Goal: Book appointment/travel/reservation

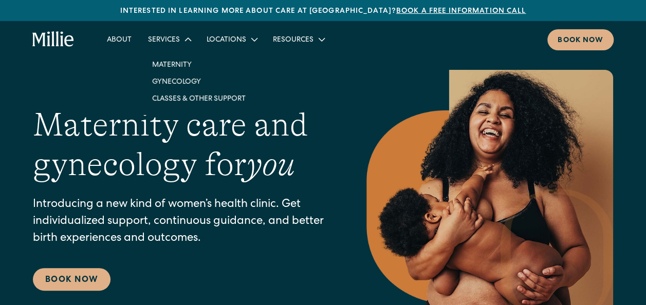
click at [187, 38] on icon at bounding box center [188, 40] width 7 height 4
click at [182, 41] on icon at bounding box center [188, 39] width 12 height 12
click at [180, 81] on link "Gynecology" at bounding box center [199, 81] width 110 height 17
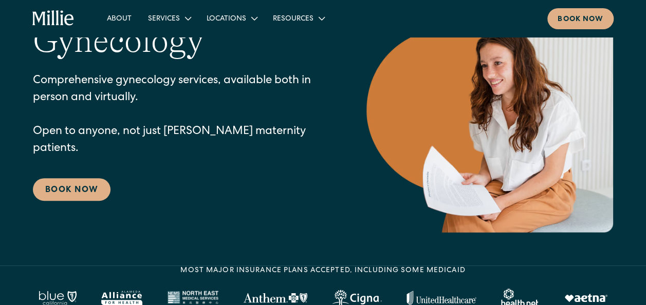
click at [73, 181] on link "Book Now" at bounding box center [72, 189] width 78 height 23
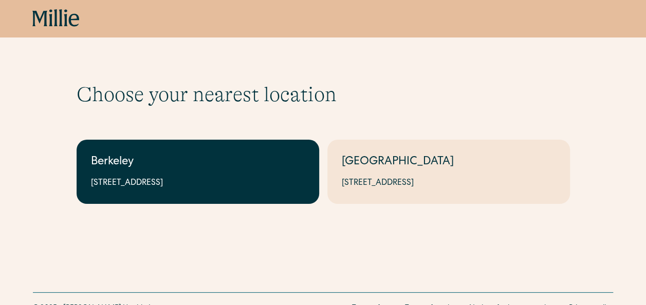
click at [263, 174] on link "Berkeley 2999 Regent St, Suite 524, Berkeley, CA 94705" at bounding box center [198, 172] width 243 height 64
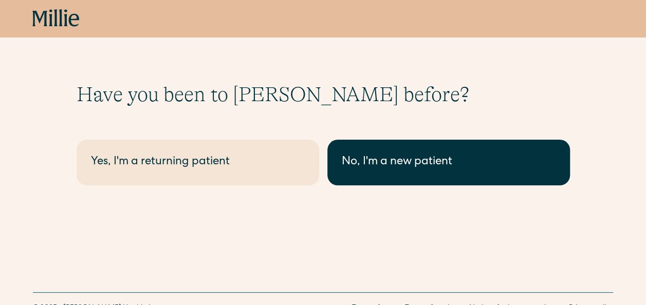
click at [391, 163] on div "No, I'm a new patient" at bounding box center [449, 162] width 214 height 17
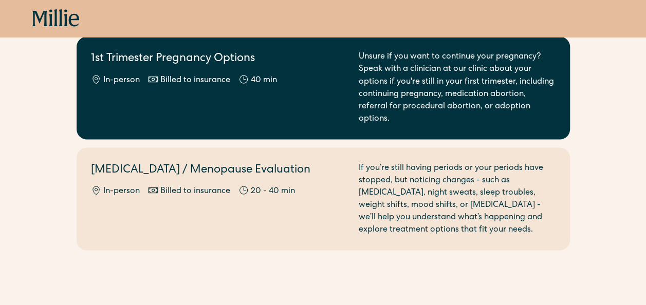
scroll to position [895, 0]
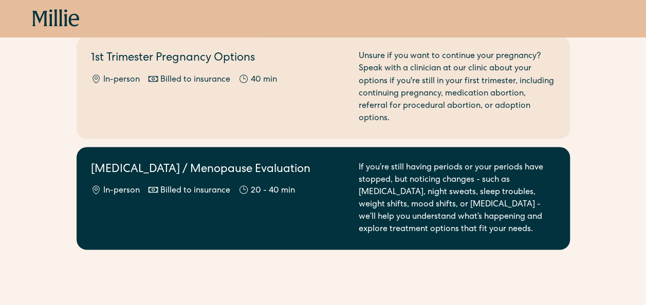
click at [294, 193] on div "Perimenopause / Menopause Evaluation In-person Billed to insurance 20 - 40 min" at bounding box center [219, 198] width 256 height 74
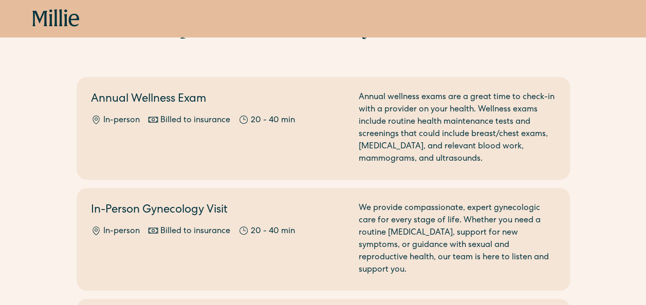
scroll to position [28, 0]
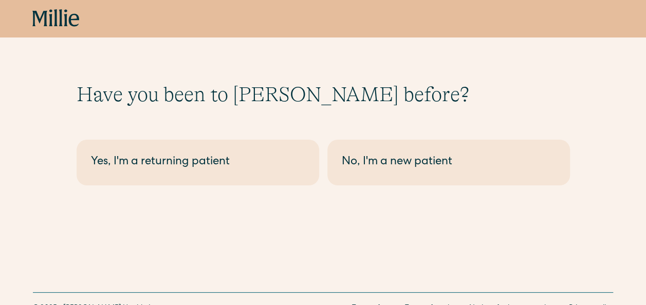
click at [64, 16] on icon at bounding box center [55, 18] width 47 height 19
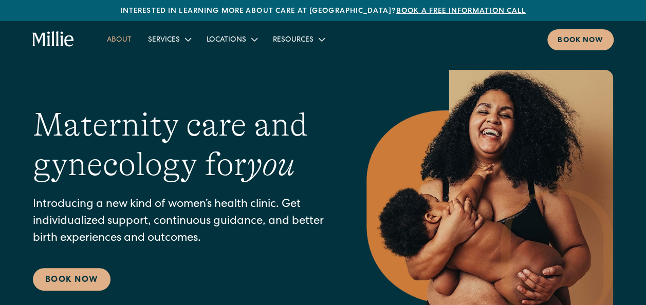
click at [123, 35] on link "About" at bounding box center [119, 39] width 41 height 17
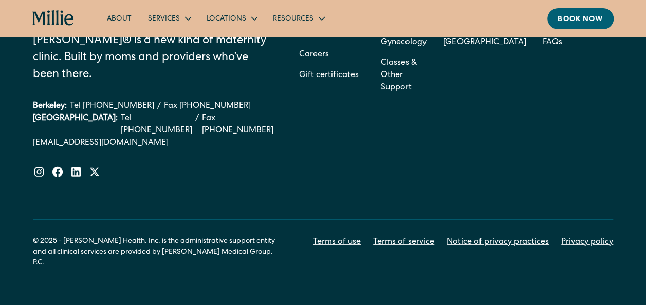
scroll to position [3308, 0]
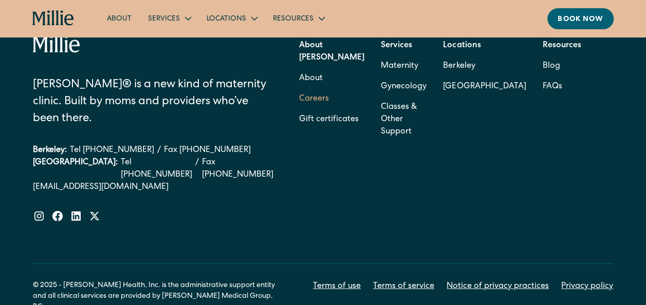
click at [329, 93] on link "Careers" at bounding box center [314, 99] width 30 height 21
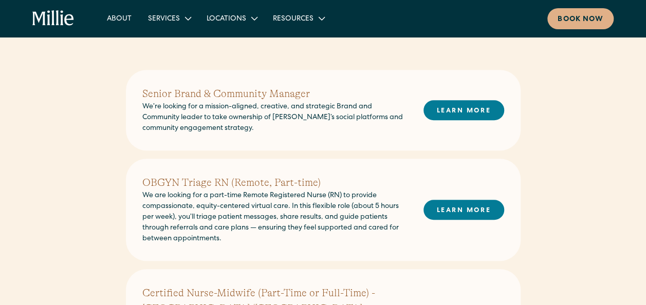
scroll to position [247, 0]
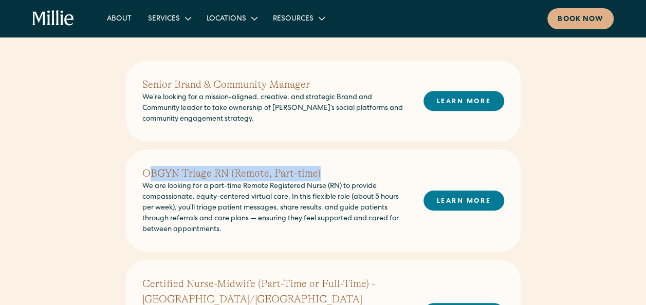
drag, startPoint x: 319, startPoint y: 174, endPoint x: 147, endPoint y: 176, distance: 171.7
click at [147, 176] on h2 "OBGYN Triage RN (Remote, Part-time)" at bounding box center [274, 173] width 265 height 15
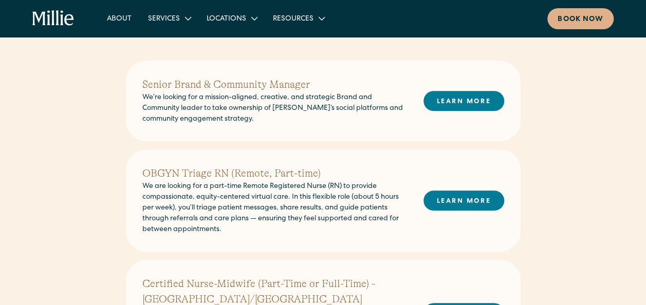
drag, startPoint x: 147, startPoint y: 176, endPoint x: 124, endPoint y: 194, distance: 29.3
